Goal: Navigation & Orientation: Find specific page/section

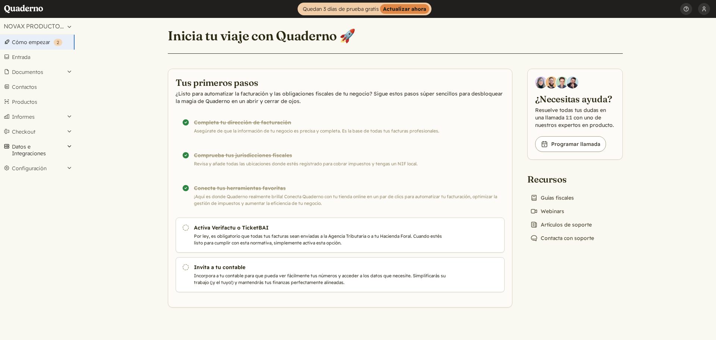
click at [26, 148] on button "Datos e Integraciones" at bounding box center [37, 150] width 75 height 22
click at [23, 165] on link "Integraciones" at bounding box center [37, 166] width 75 height 10
click at [43, 169] on button "Configuración" at bounding box center [37, 168] width 75 height 15
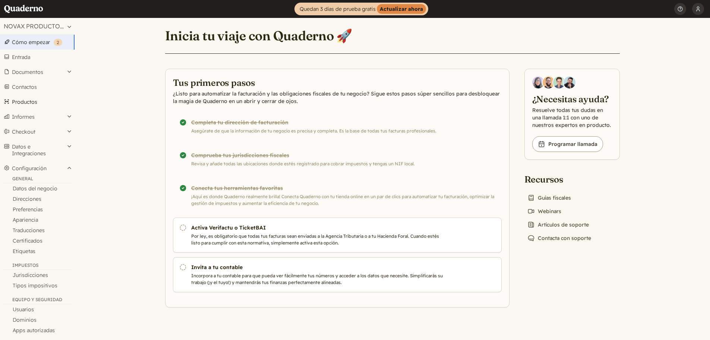
click at [32, 98] on link "Productos" at bounding box center [37, 101] width 75 height 15
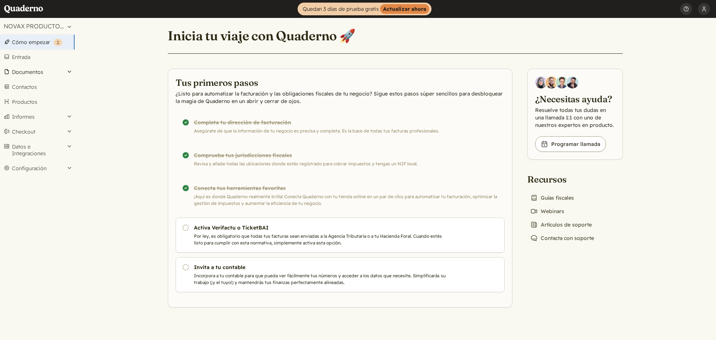
click at [34, 71] on button "Documentos" at bounding box center [37, 72] width 75 height 15
click at [21, 92] on link "Facturas" at bounding box center [37, 92] width 75 height 10
